Goal: Communication & Community: Connect with others

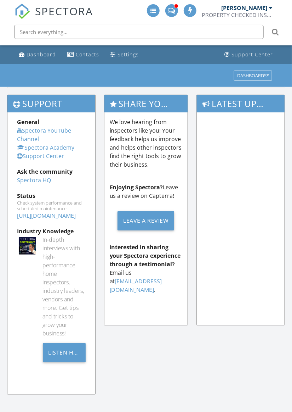
click at [36, 0] on div "SPECTORA" at bounding box center [54, 11] width 79 height 23
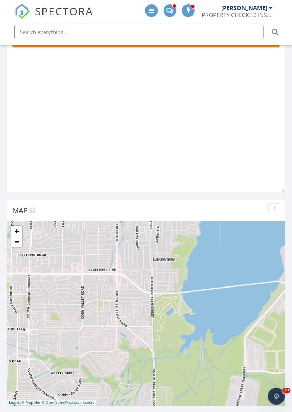
scroll to position [102, 0]
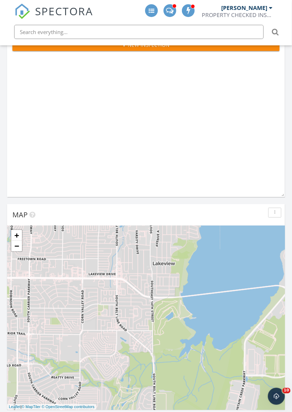
click at [171, 15] on div at bounding box center [170, 10] width 13 height 13
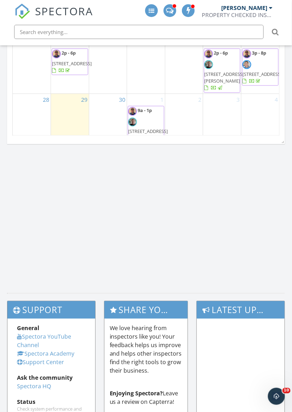
scroll to position [940, 0]
